Goal: Information Seeking & Learning: Learn about a topic

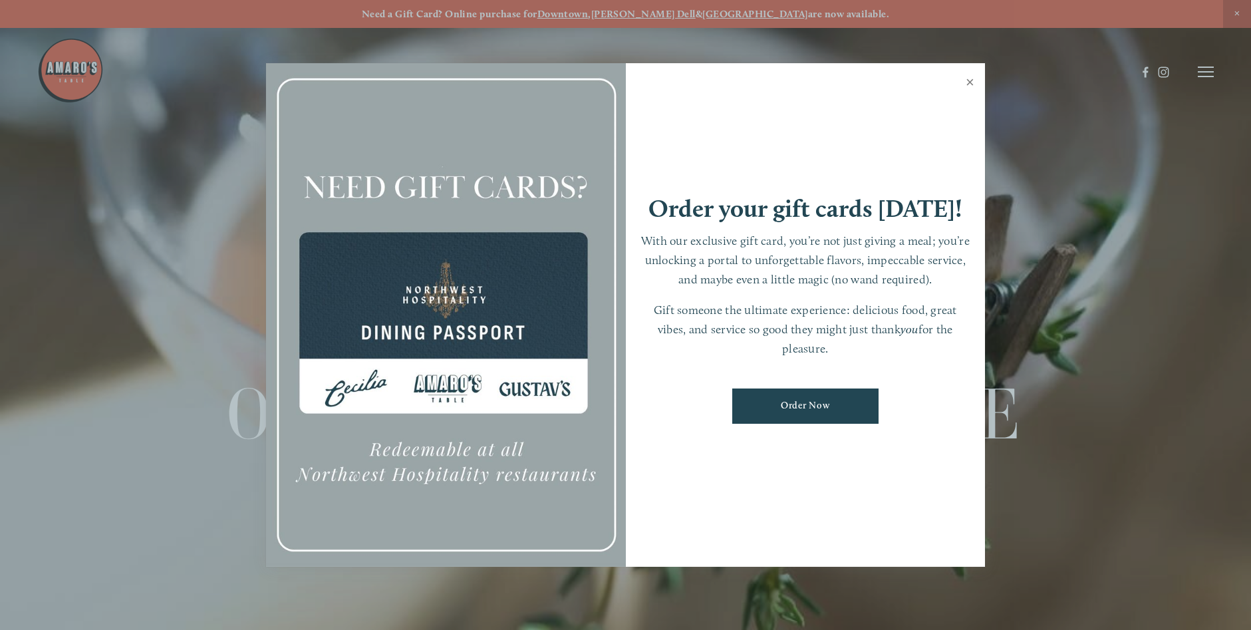
click at [970, 78] on link "Close" at bounding box center [970, 83] width 26 height 37
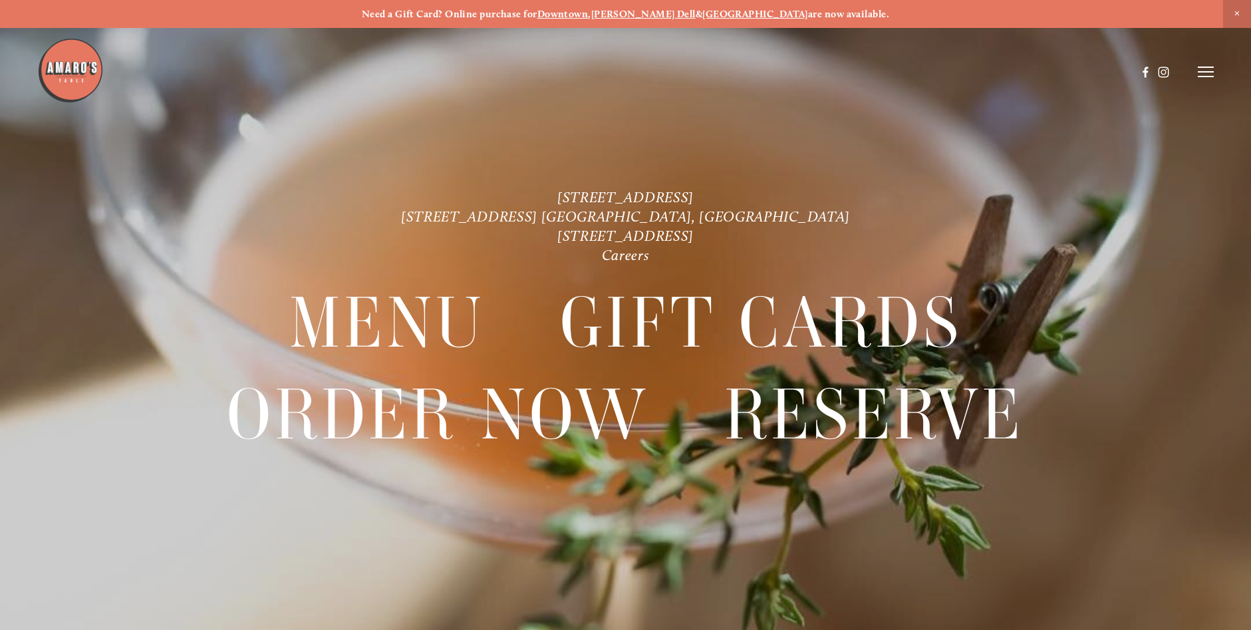
click at [67, 71] on img at bounding box center [70, 70] width 67 height 67
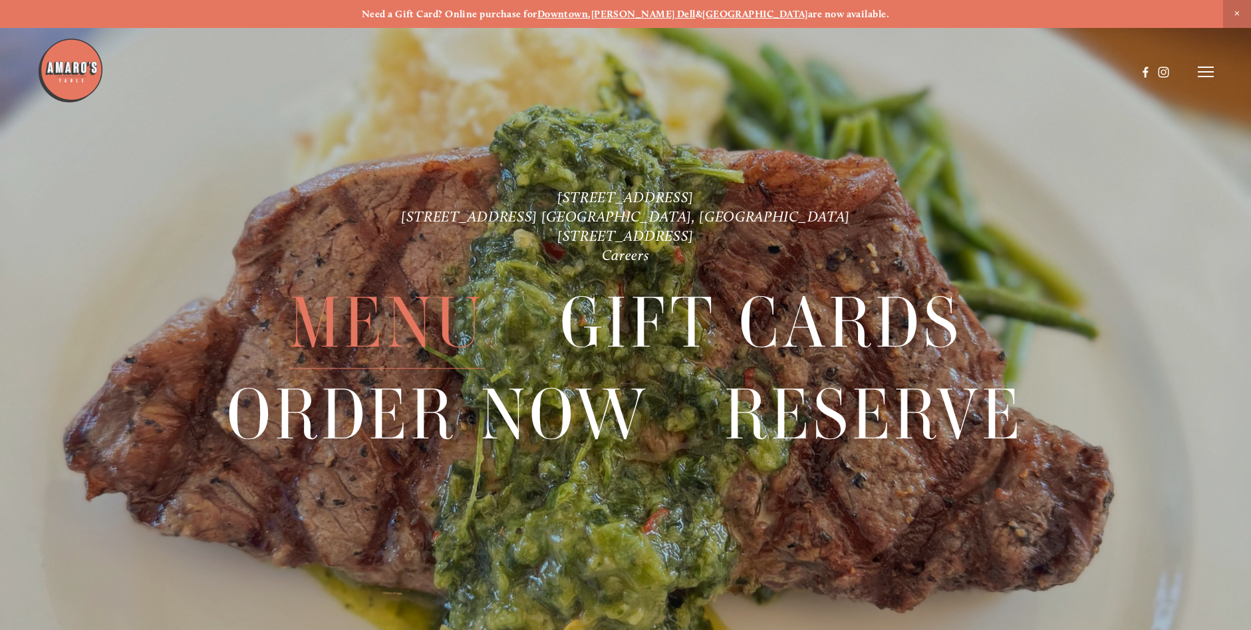
click at [398, 318] on span "Menu" at bounding box center [387, 323] width 196 height 91
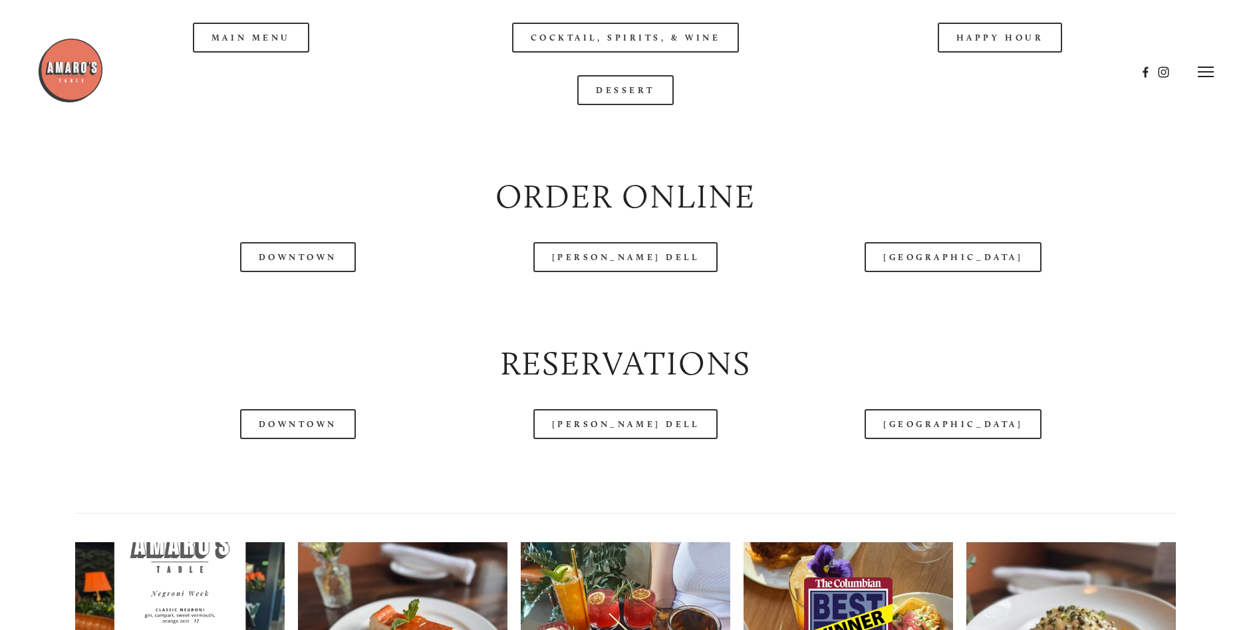
scroll to position [1597, 0]
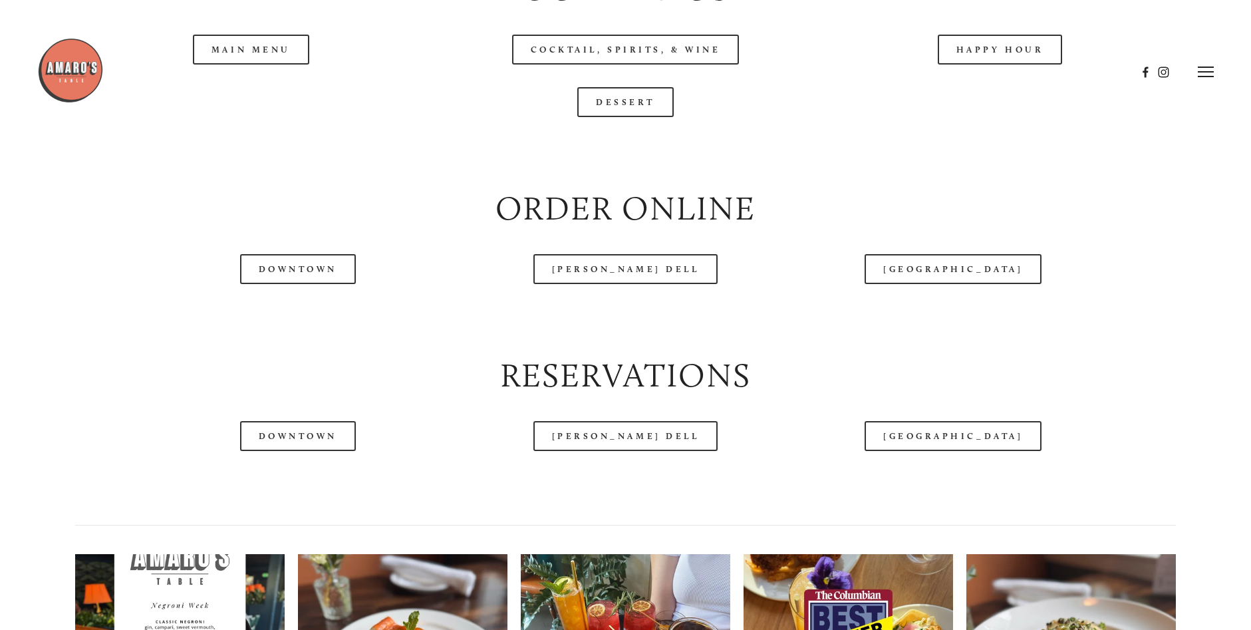
click at [1008, 91] on div at bounding box center [587, 71] width 1100 height 69
click at [231, 94] on div at bounding box center [587, 71] width 1100 height 69
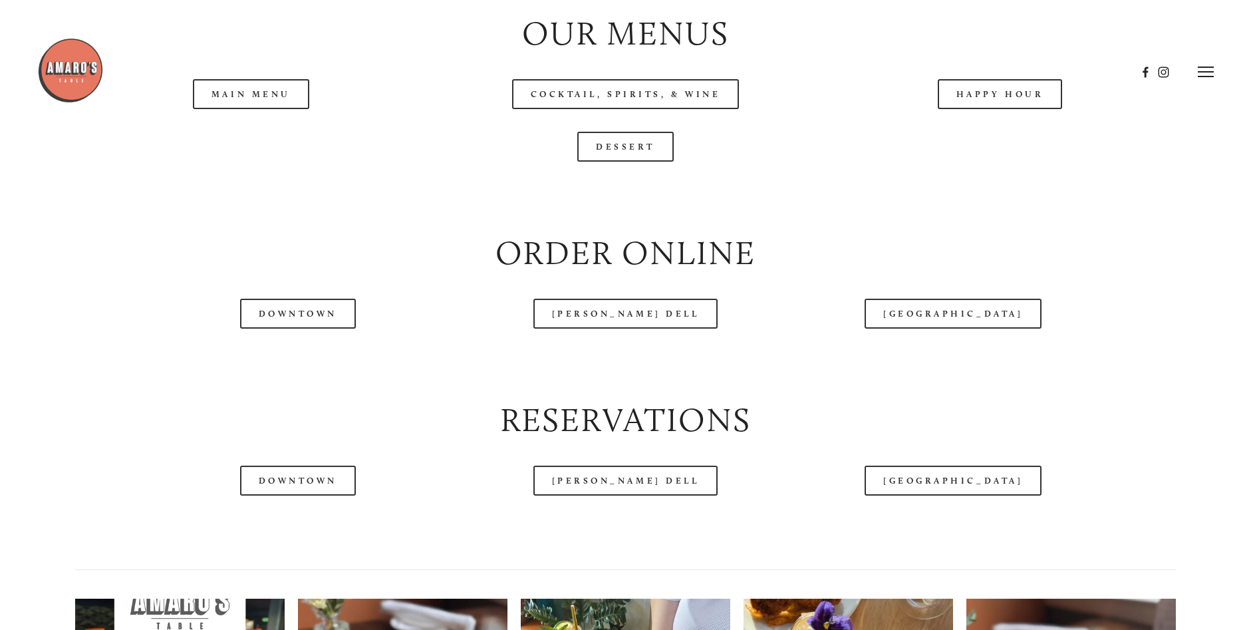
scroll to position [1530, 0]
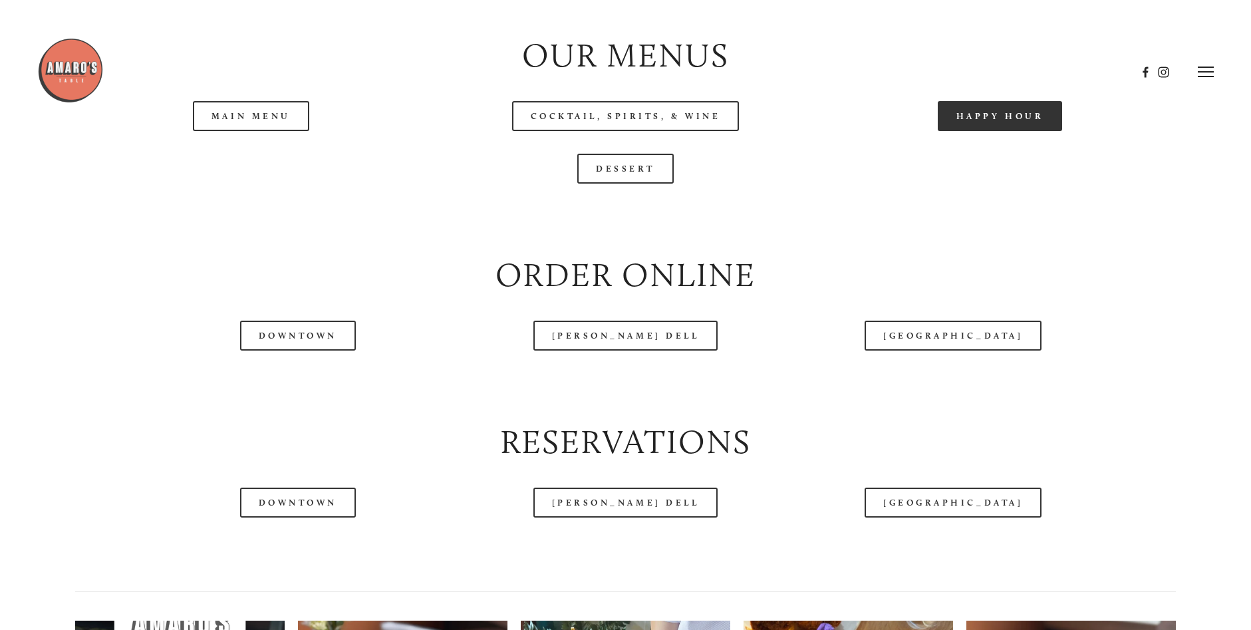
click at [1012, 131] on link "Happy Hour" at bounding box center [1000, 116] width 125 height 30
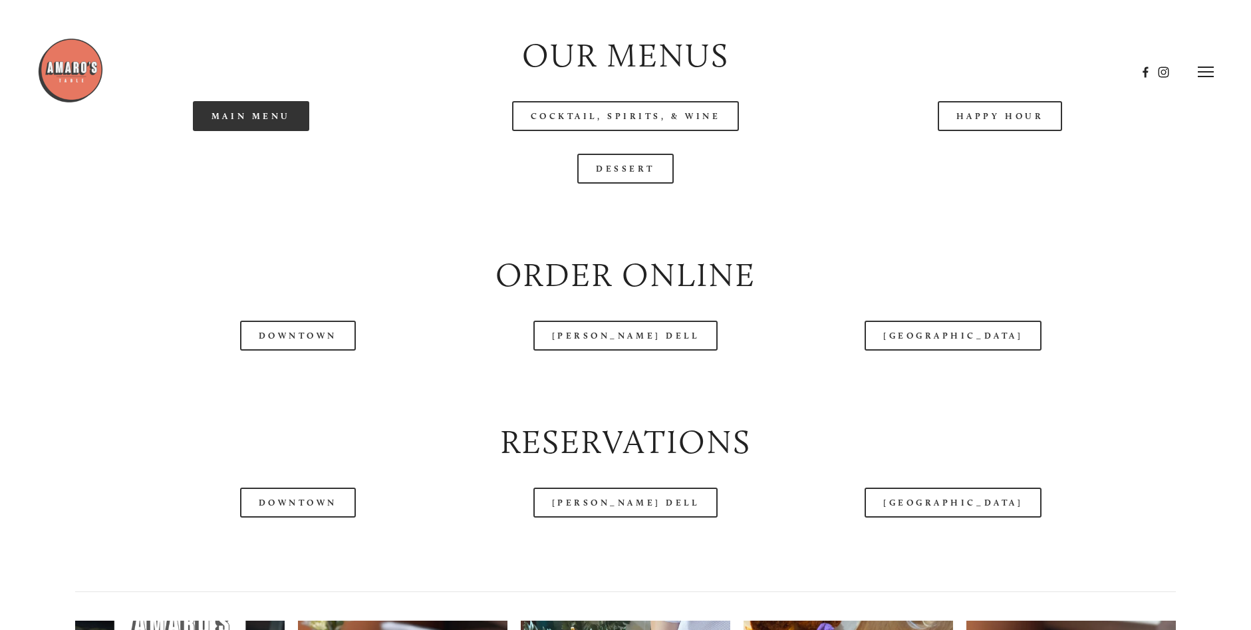
click at [263, 131] on link "Main Menu" at bounding box center [251, 116] width 116 height 30
